Goal: Task Accomplishment & Management: Manage account settings

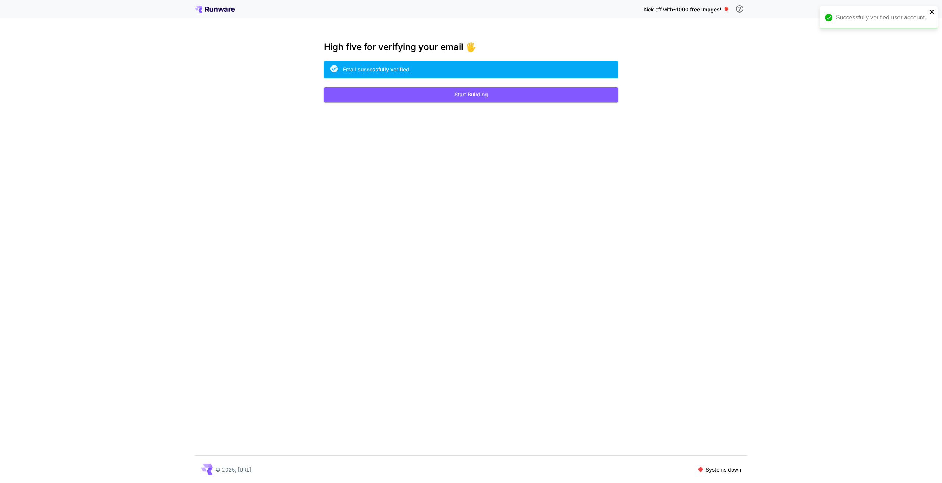
click at [934, 9] on icon "close" at bounding box center [931, 12] width 5 height 6
click at [521, 97] on button "Start Building" at bounding box center [471, 94] width 294 height 15
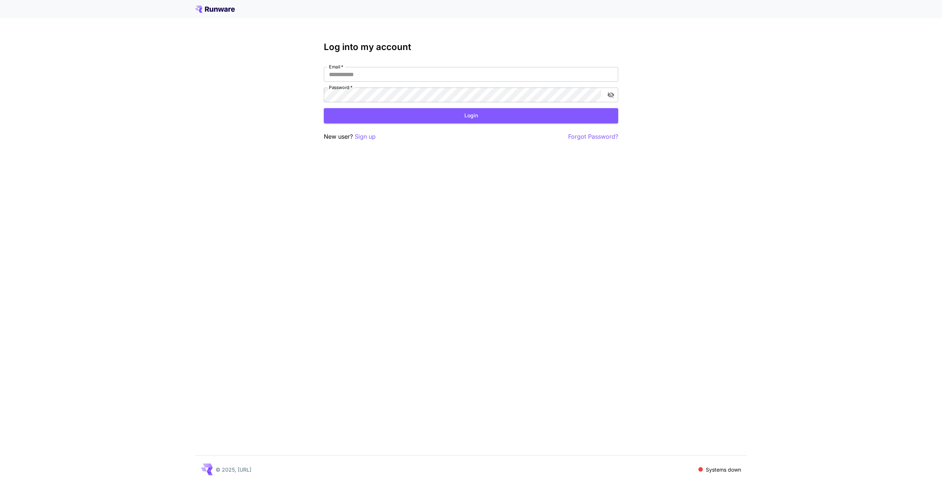
type input "**********"
click at [522, 113] on button "Login" at bounding box center [471, 115] width 294 height 15
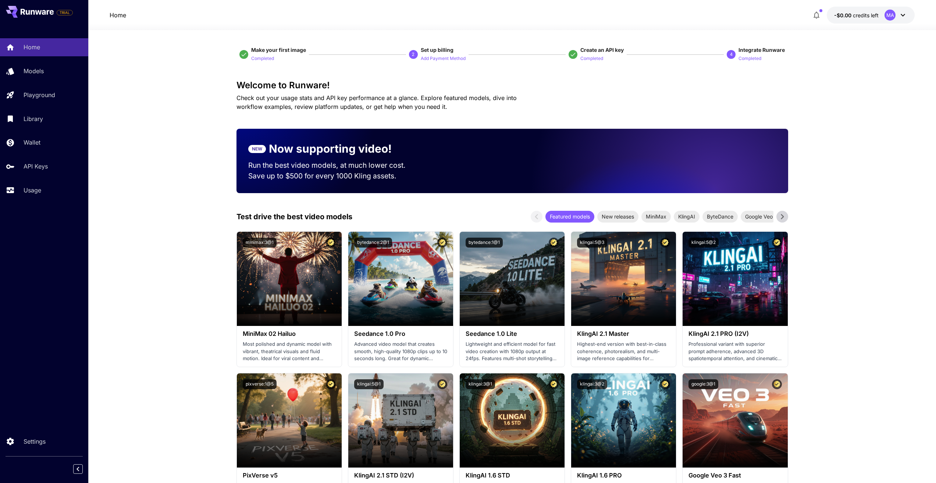
click at [856, 17] on span "credits left" at bounding box center [866, 15] width 26 height 6
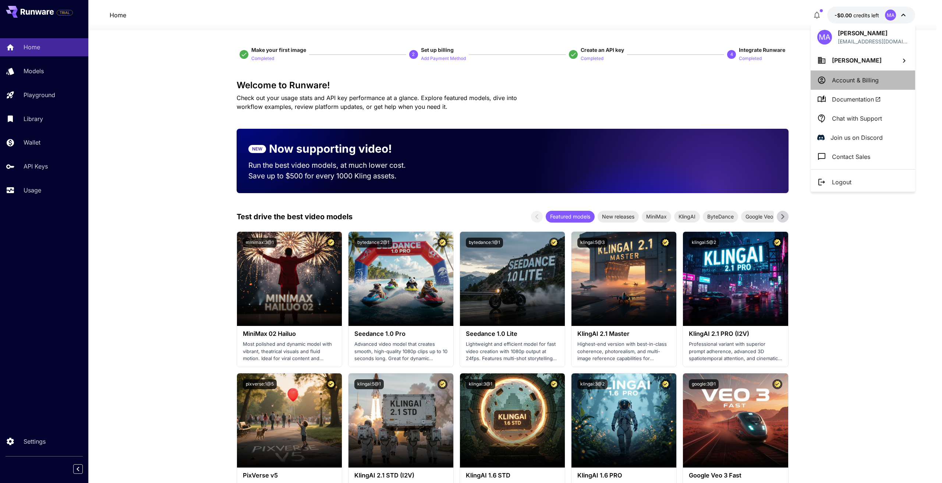
click at [860, 79] on p "Account & Billing" at bounding box center [855, 80] width 47 height 9
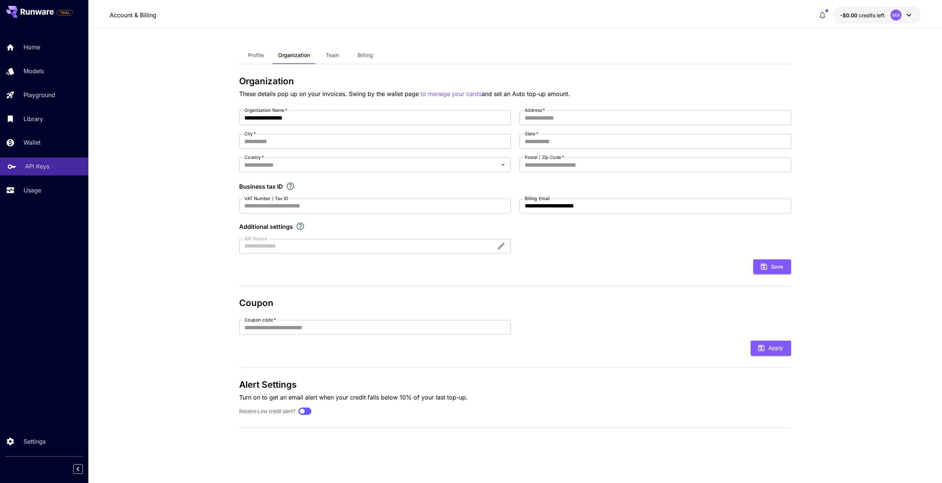
click at [48, 167] on p "API Keys" at bounding box center [37, 166] width 24 height 9
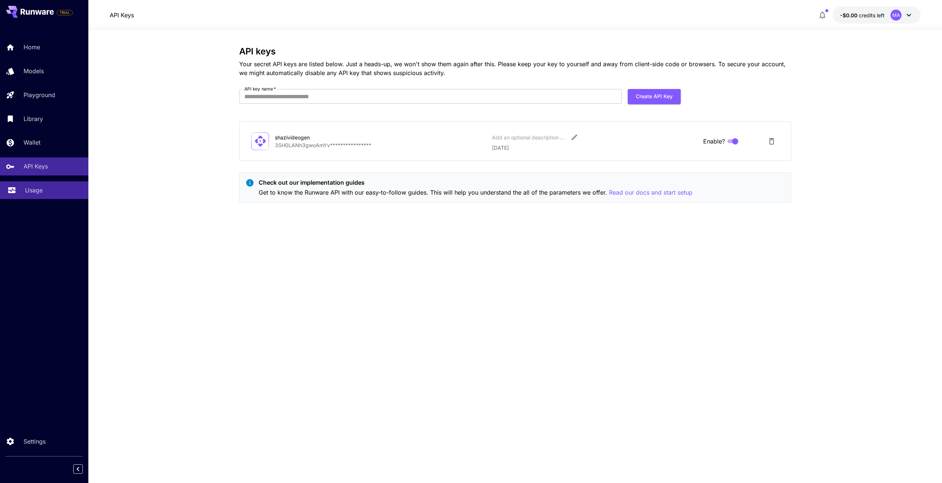
click at [46, 191] on div "Usage" at bounding box center [53, 190] width 57 height 9
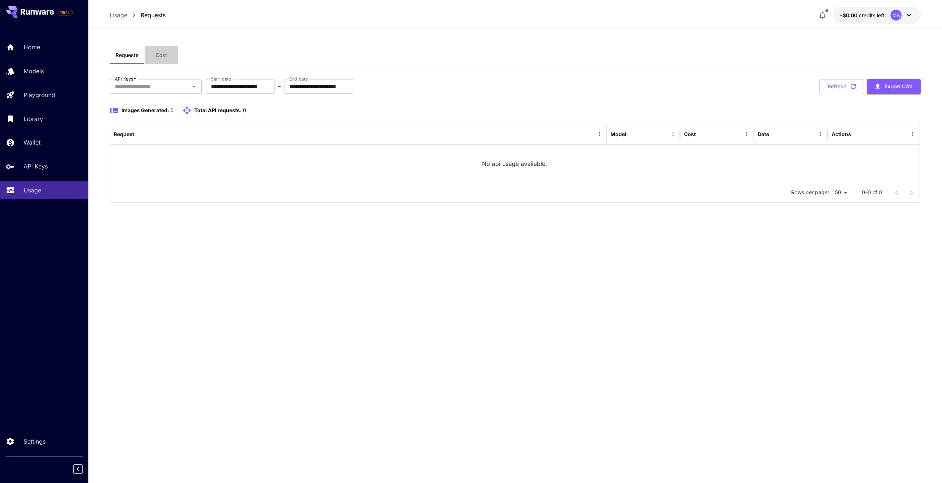
click at [161, 55] on span "Cost" at bounding box center [161, 55] width 11 height 7
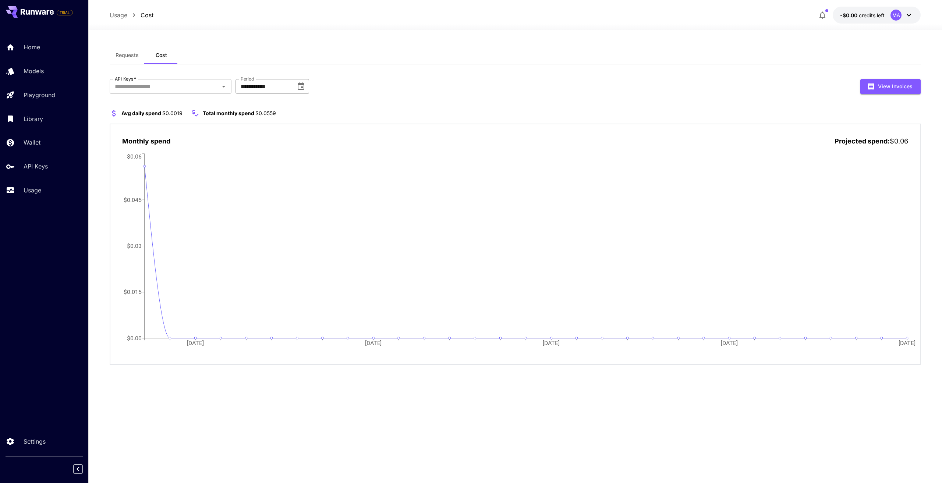
click at [257, 86] on input "**********" at bounding box center [262, 86] width 55 height 15
click at [302, 88] on icon "Choose date, selected date is Aug 1, 2025" at bounding box center [301, 85] width 7 height 7
click at [295, 140] on button "May" at bounding box center [294, 142] width 26 height 13
click at [300, 85] on icon "Choose date, selected date is May 1, 2025" at bounding box center [301, 85] width 7 height 7
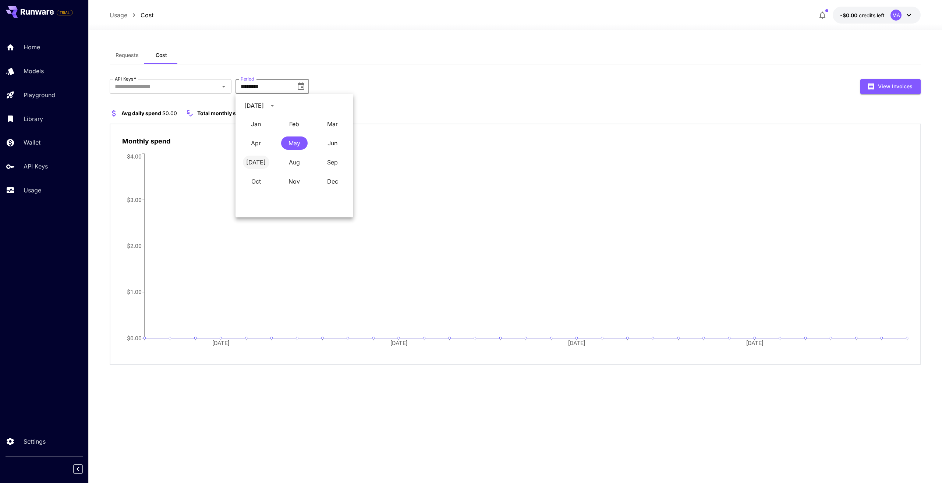
click at [252, 164] on button "[DATE]" at bounding box center [256, 162] width 26 height 13
click at [299, 86] on icon "Choose date, selected date is Jul 1, 2025" at bounding box center [301, 86] width 9 height 9
click at [286, 160] on button "Aug" at bounding box center [294, 162] width 26 height 13
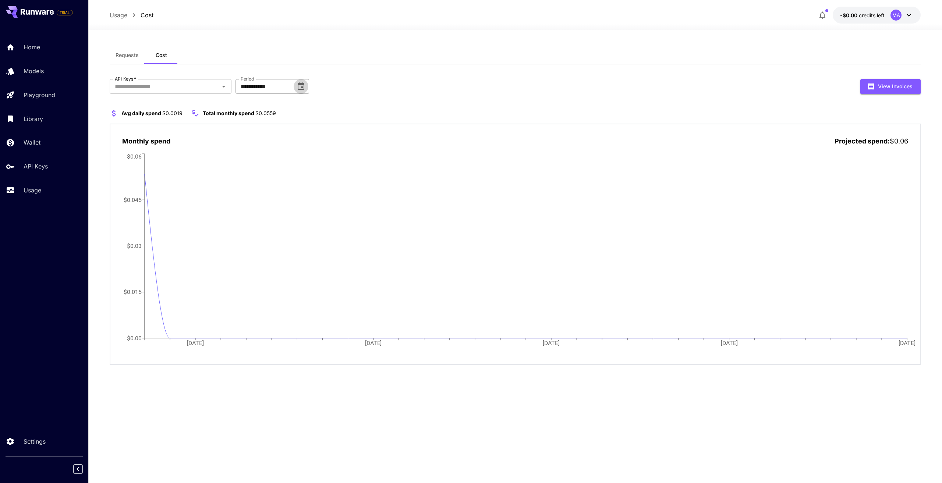
click at [300, 89] on icon "Choose date, selected date is Aug 1, 2025" at bounding box center [301, 85] width 7 height 7
click at [332, 142] on button "Jun" at bounding box center [332, 142] width 26 height 13
click at [302, 85] on icon "Choose date, selected date is Jun 1, 2025" at bounding box center [301, 86] width 9 height 9
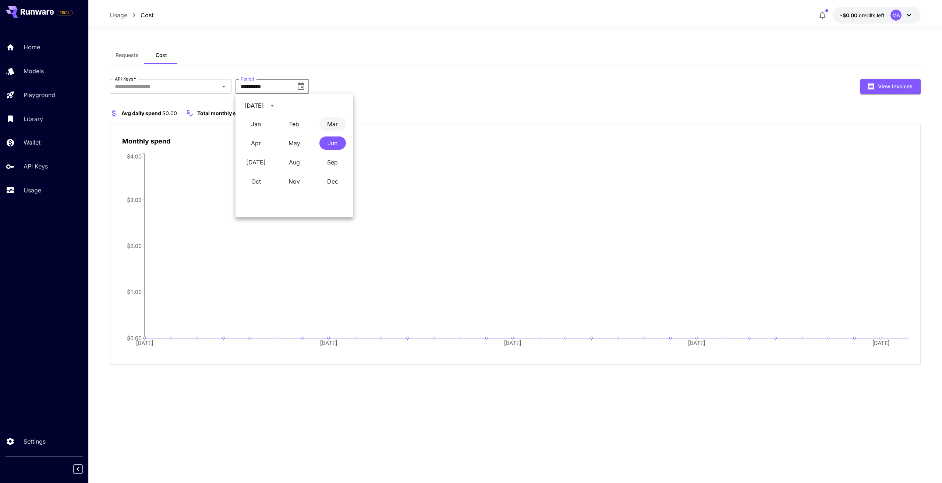
click at [331, 119] on button "Mar" at bounding box center [332, 123] width 26 height 13
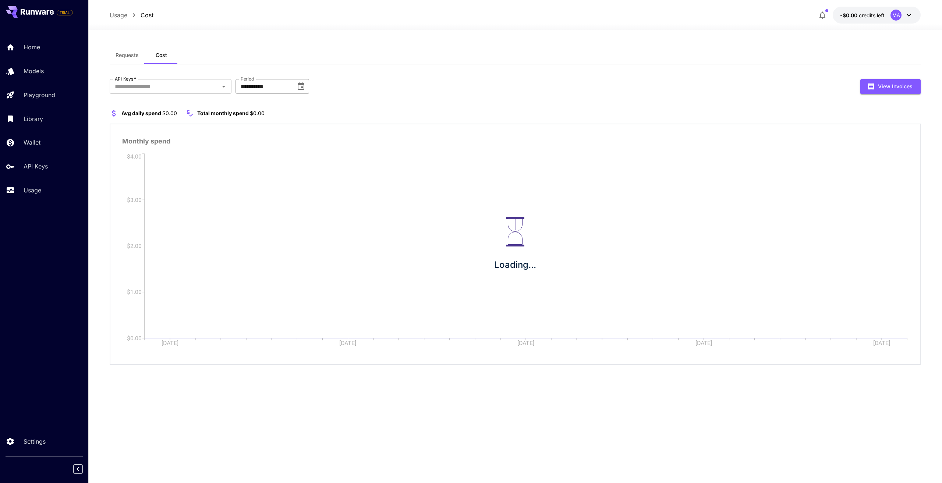
click at [302, 84] on icon "Choose date, selected date is Mar 1, 2025" at bounding box center [301, 85] width 7 height 7
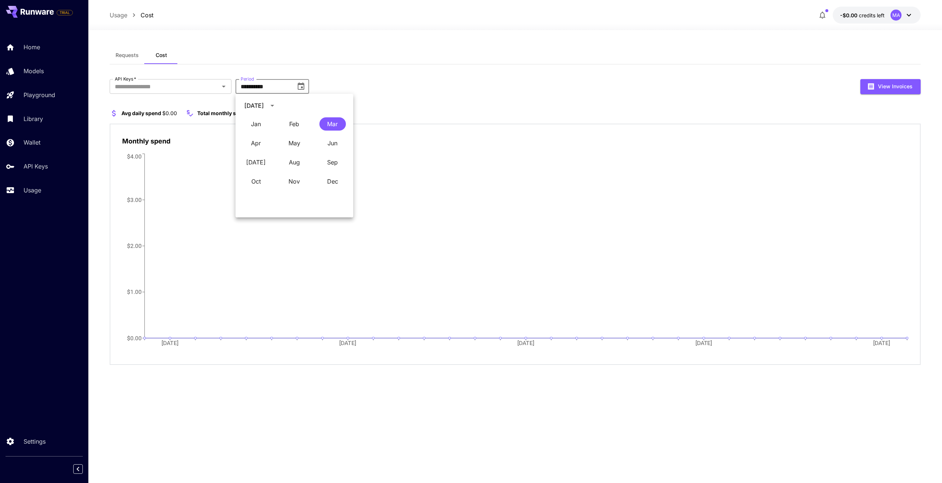
click at [264, 106] on div "[DATE]" at bounding box center [253, 105] width 19 height 9
click at [251, 166] on button "2024" at bounding box center [251, 165] width 26 height 13
click at [329, 180] on button "Dec" at bounding box center [332, 181] width 26 height 13
click at [297, 85] on icon "Choose date, selected date is Dec 1, 2024" at bounding box center [301, 86] width 9 height 9
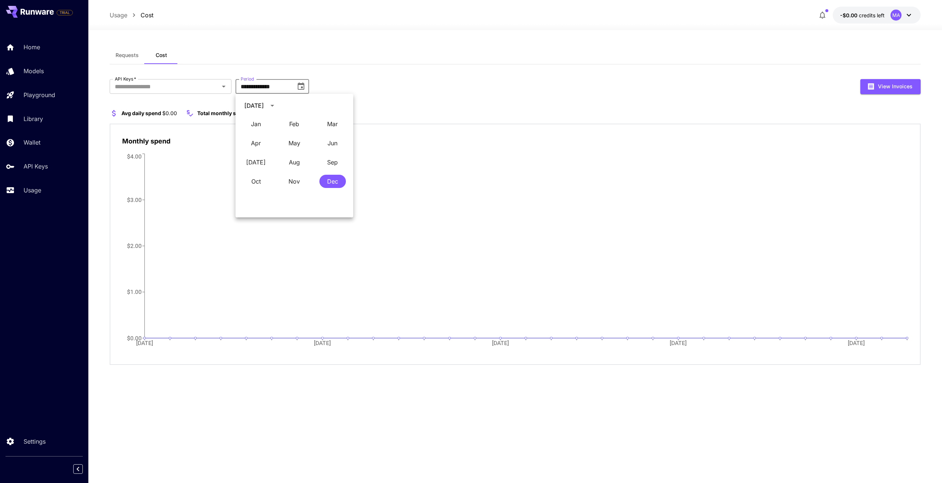
click at [266, 107] on div "[DATE]" at bounding box center [255, 105] width 22 height 9
click at [279, 167] on button "2025" at bounding box center [280, 165] width 26 height 13
type input "**********"
click at [199, 135] on div "Monthly spend [DATE] Dec [DATE] Dec [DATE] $0.00 $1.00 $2.00 $3.00 $4.00 Day [D…" at bounding box center [515, 245] width 811 height 242
click at [137, 60] on button "Requests" at bounding box center [127, 55] width 35 height 18
